Goal: Information Seeking & Learning: Learn about a topic

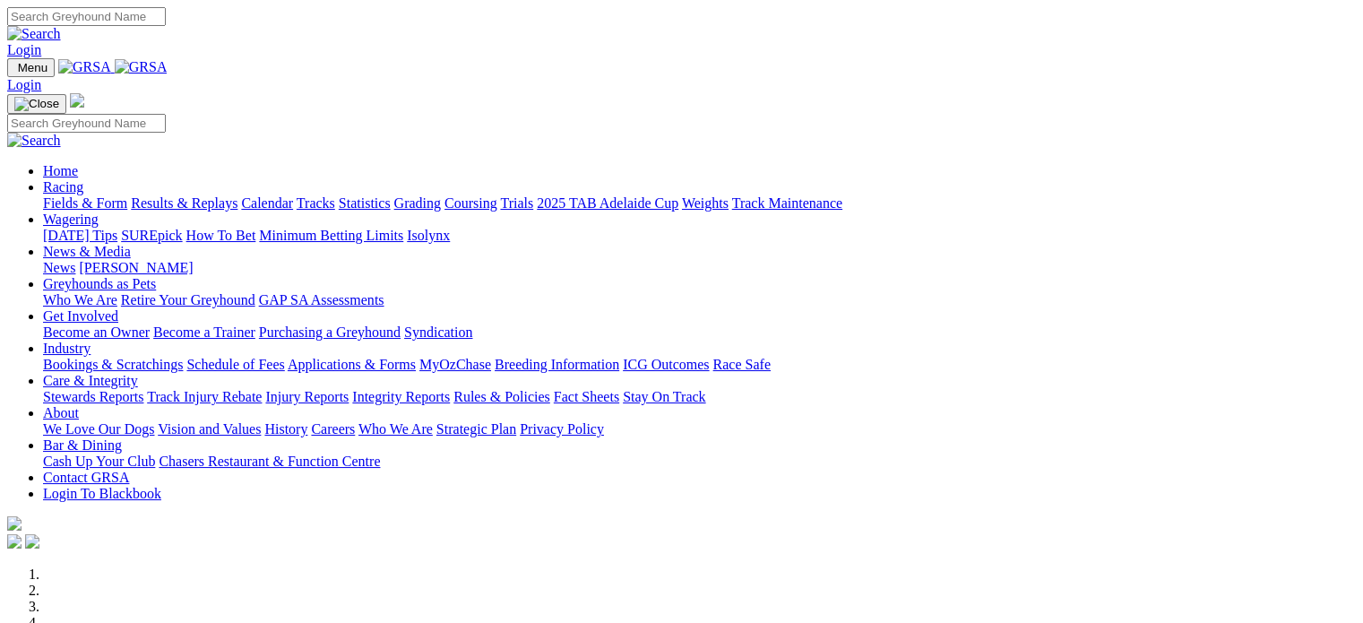
click at [168, 72] on img at bounding box center [141, 67] width 53 height 16
click at [168, 71] on img at bounding box center [141, 67] width 53 height 16
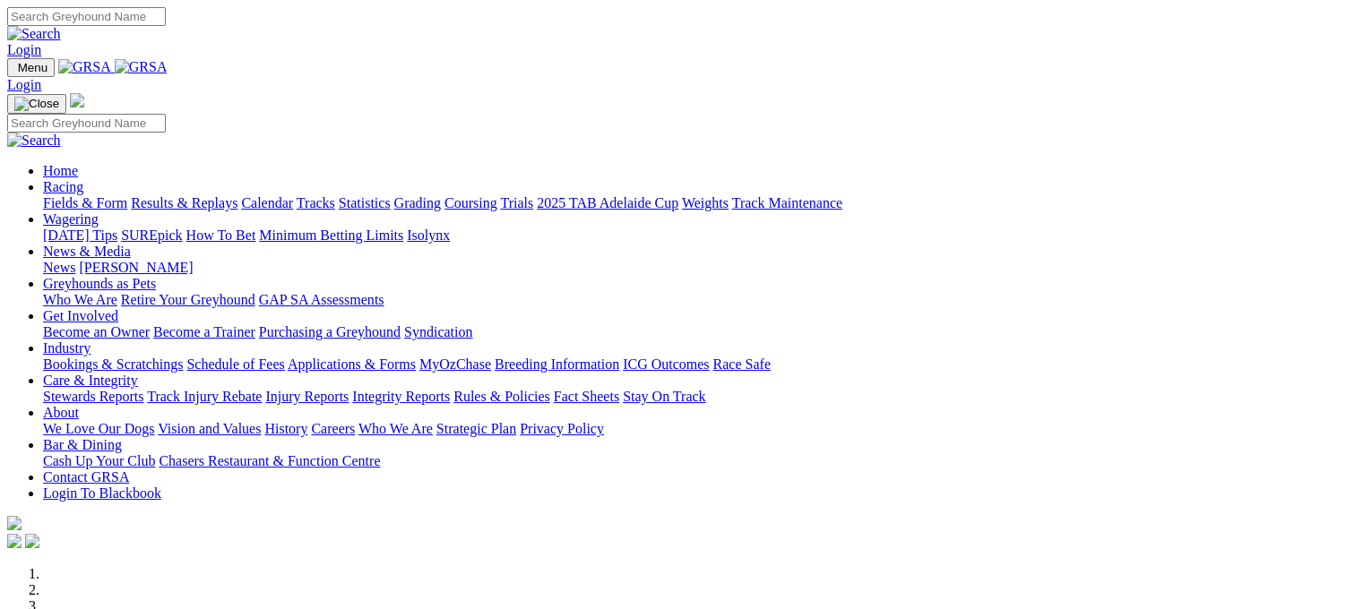
click at [83, 179] on link "Racing" at bounding box center [63, 186] width 40 height 15
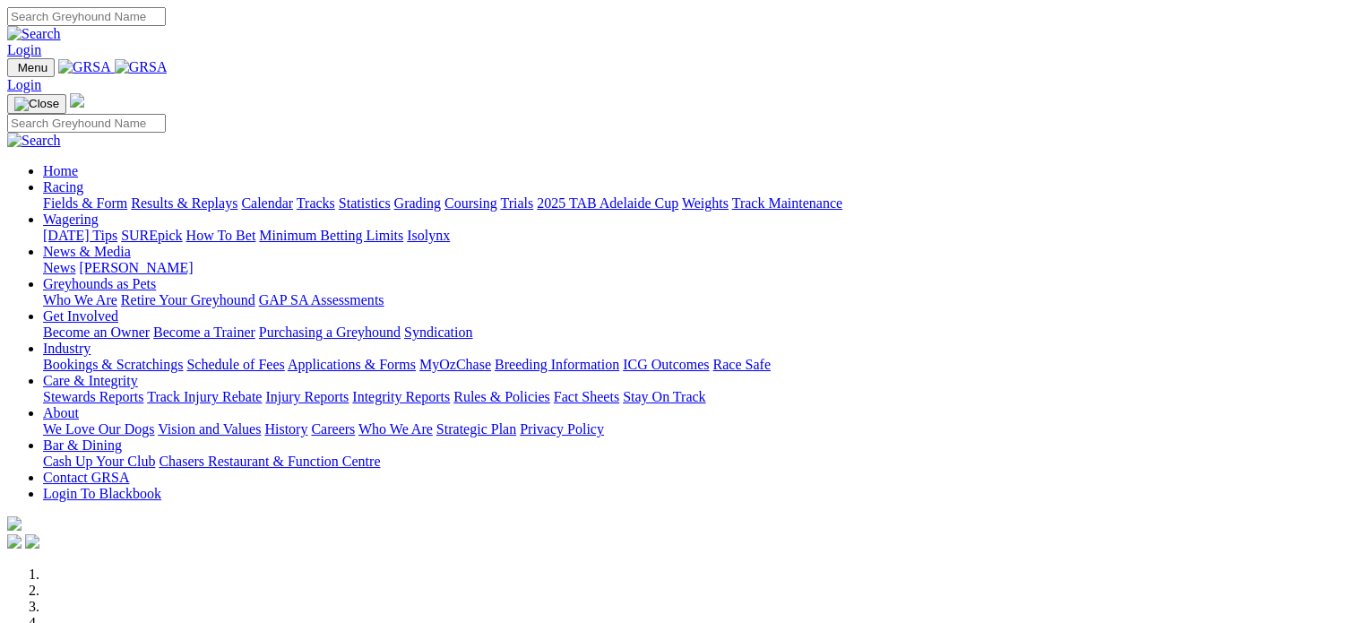
click at [83, 179] on link "Racing" at bounding box center [63, 186] width 40 height 15
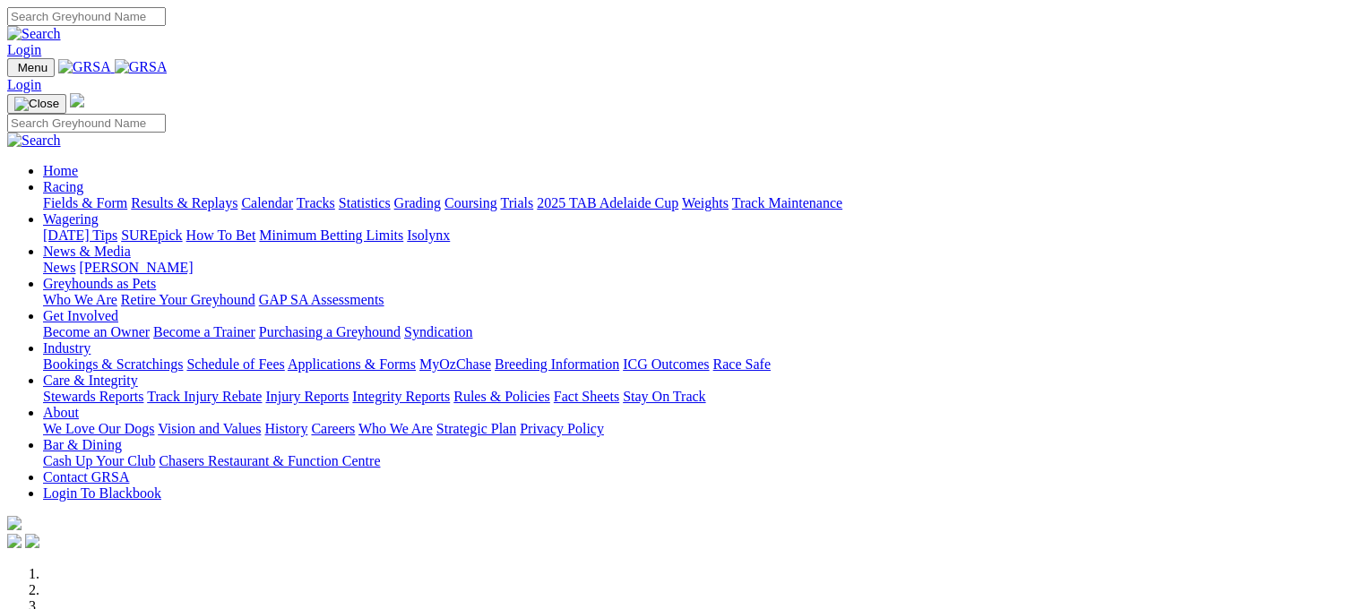
click at [82, 195] on link "Fields & Form" at bounding box center [85, 202] width 84 height 15
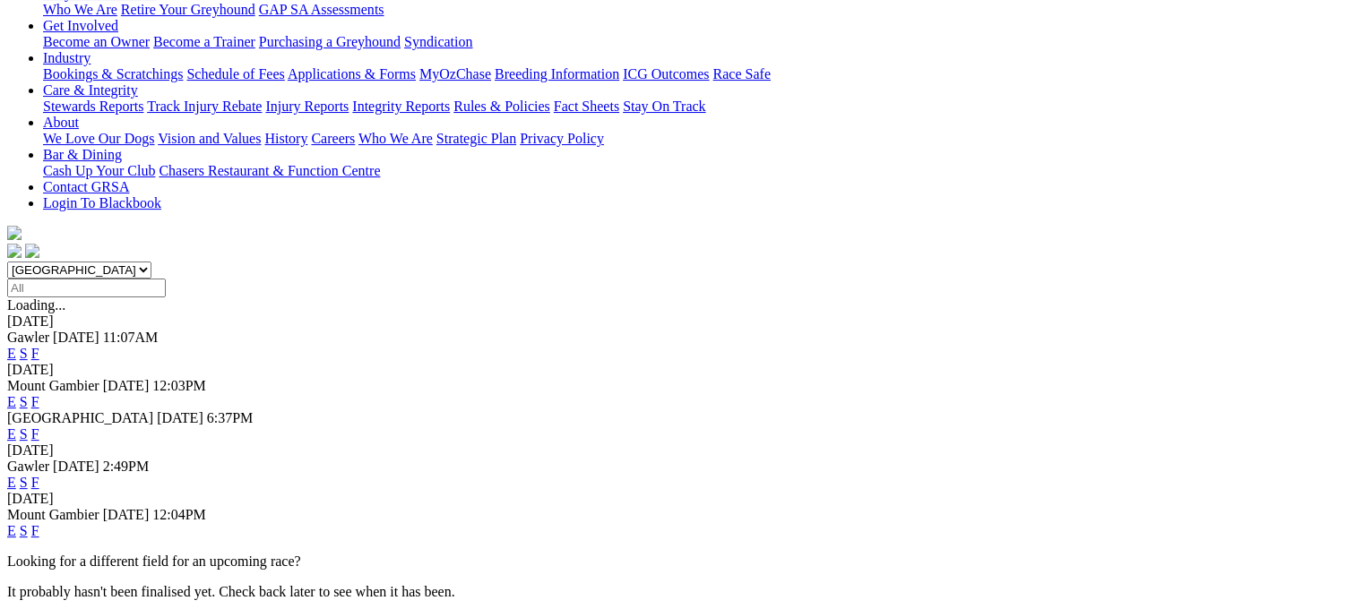
scroll to position [382, 0]
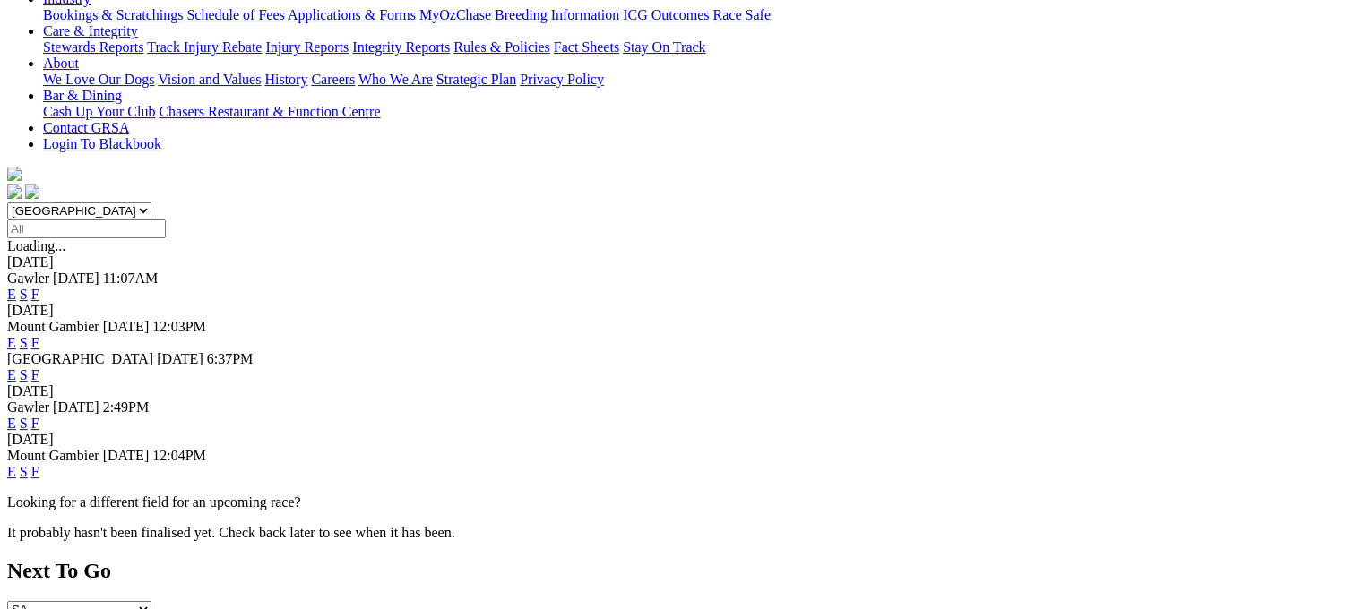
click at [39, 416] on link "F" at bounding box center [35, 423] width 8 height 15
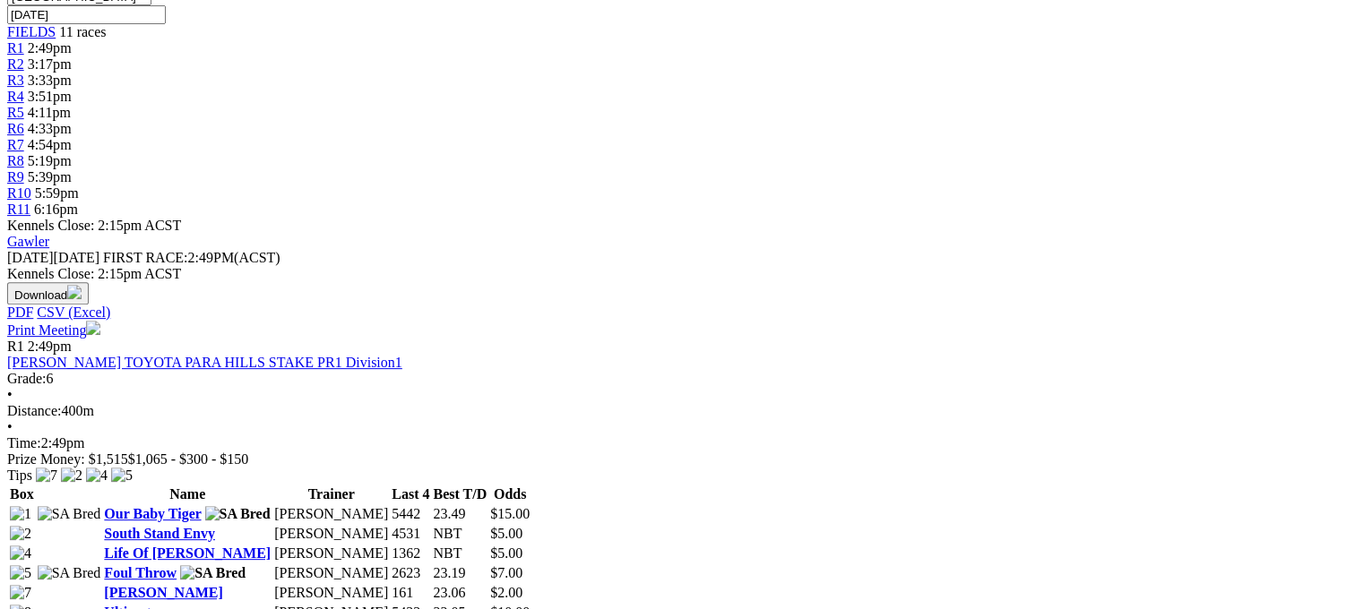
scroll to position [632, 0]
